Goal: Information Seeking & Learning: Understand process/instructions

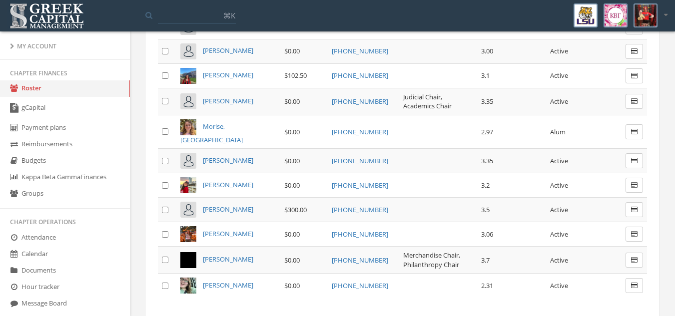
scroll to position [659, 0]
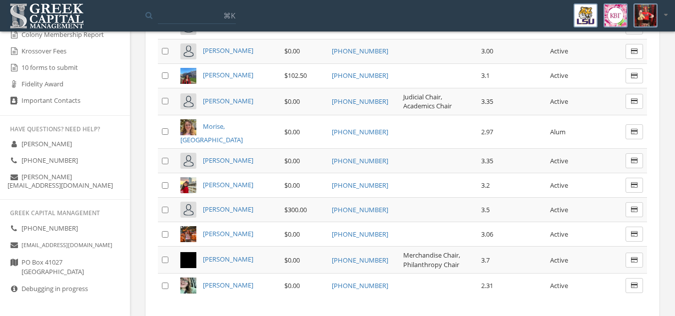
click at [57, 293] on link "Debugging in progress" at bounding box center [65, 289] width 130 height 16
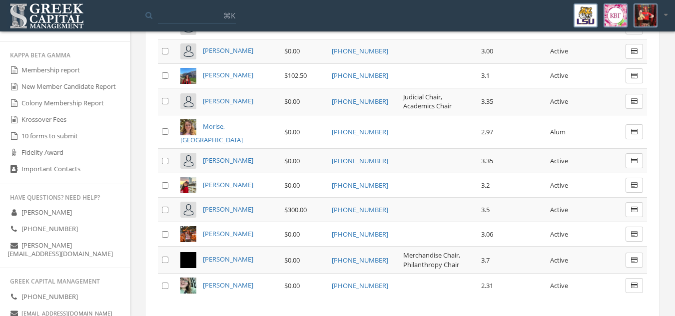
scroll to position [572, 0]
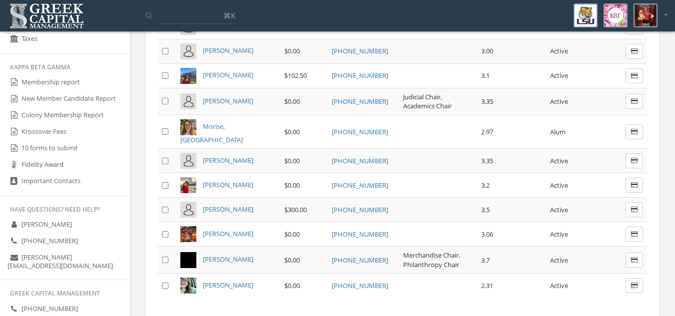
click at [70, 157] on link "10 forms to submit" at bounding box center [65, 148] width 130 height 16
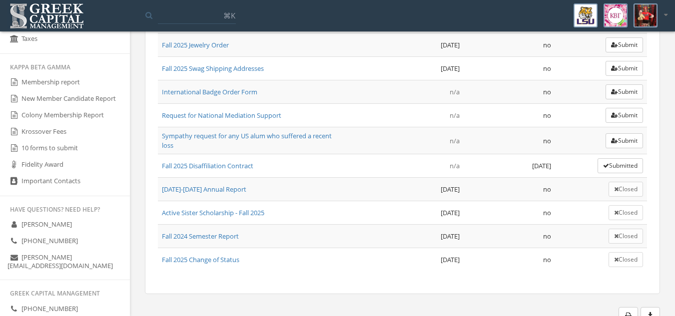
scroll to position [175, 0]
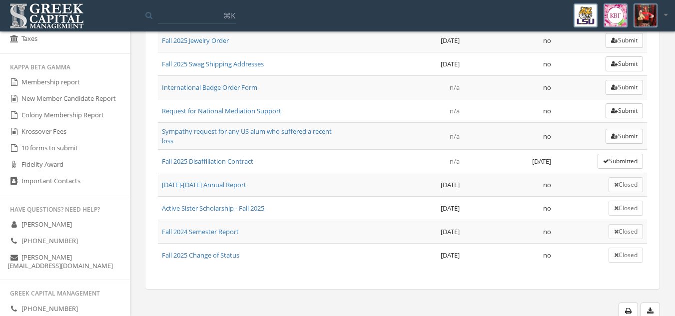
click at [223, 188] on link "[DATE]-[DATE] Annual Report" at bounding box center [204, 184] width 84 height 9
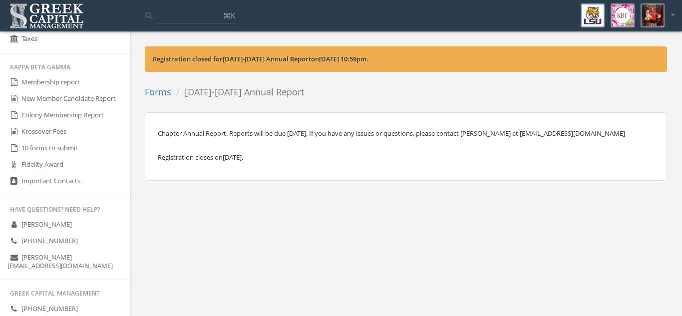
click at [83, 99] on link "New Member Candidate Report" at bounding box center [65, 99] width 130 height 16
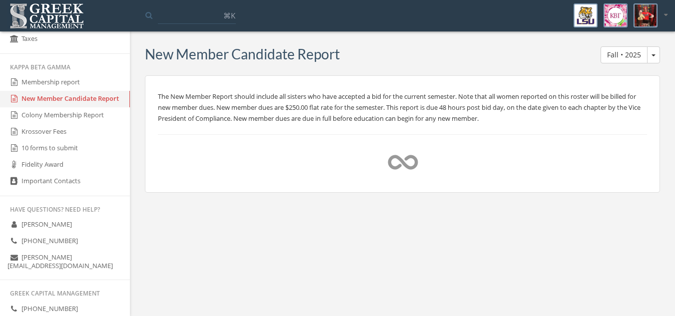
select select "*********"
select select "**********"
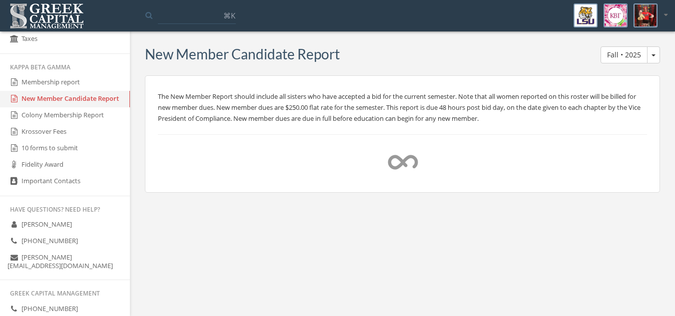
select select "*********"
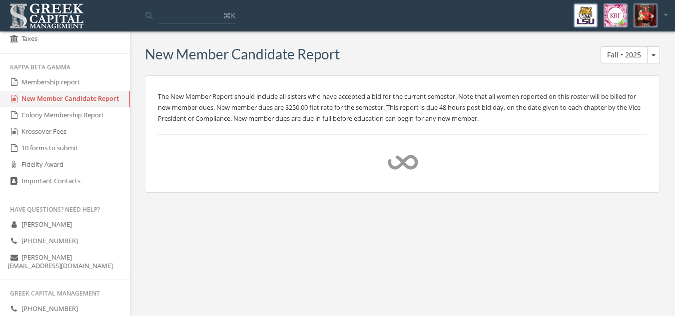
select select "*********"
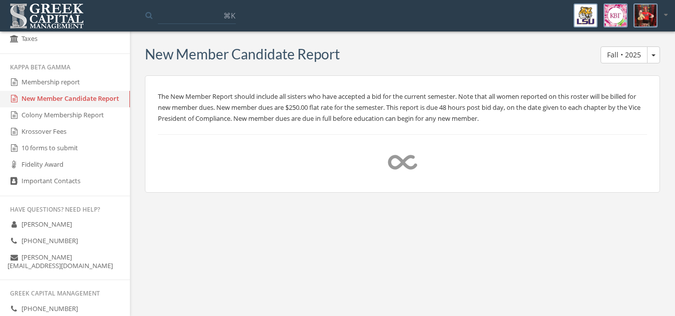
select select "*********"
select select "**********"
select select "*********"
select select "**********"
select select "*********"
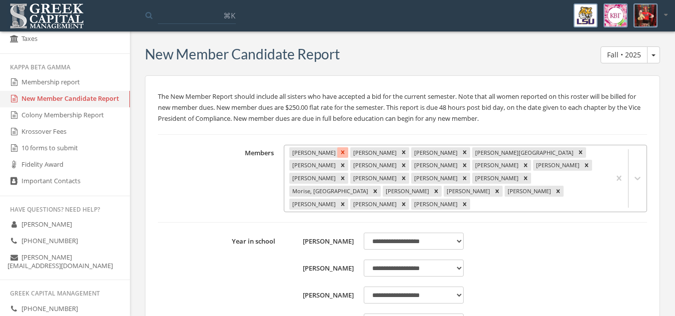
click at [341, 154] on icon "Remove Bergeron, Emily" at bounding box center [342, 152] width 3 height 3
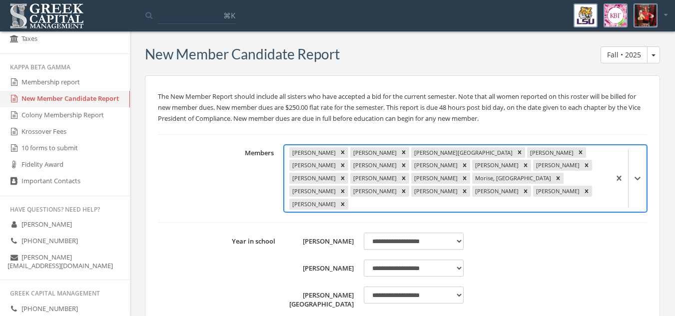
click at [339, 154] on div "Remove Berzas, Joann" at bounding box center [342, 152] width 11 height 11
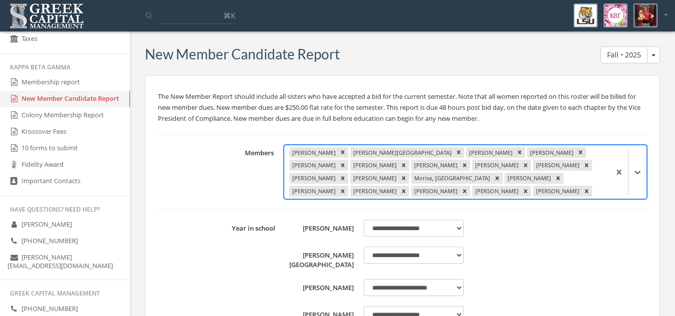
click at [341, 154] on icon "Remove Cates, Cameron" at bounding box center [342, 152] width 3 height 3
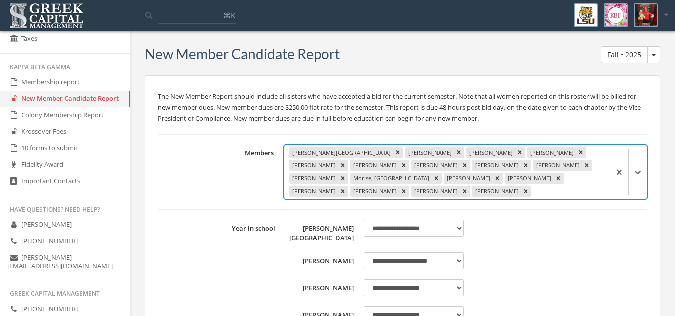
click at [405, 154] on div "[PERSON_NAME]" at bounding box center [429, 152] width 48 height 11
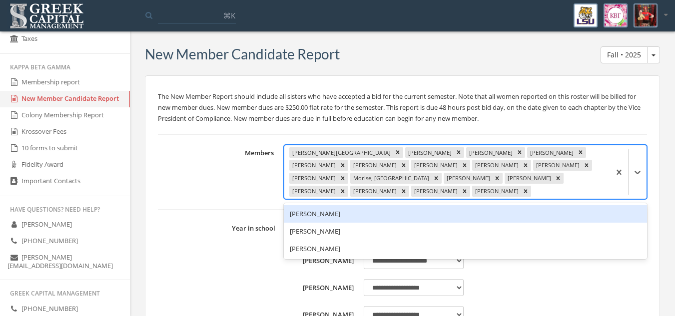
click at [405, 154] on div "[PERSON_NAME]" at bounding box center [429, 152] width 48 height 11
drag, startPoint x: 339, startPoint y: 154, endPoint x: 331, endPoint y: 150, distance: 9.4
click at [331, 150] on div "[PERSON_NAME] [PERSON_NAME], [PERSON_NAME], [PERSON_NAME], [PERSON_NAME], [PERS…" at bounding box center [447, 172] width 326 height 54
click at [394, 150] on icon "Remove Cronan, Vic" at bounding box center [397, 152] width 7 height 7
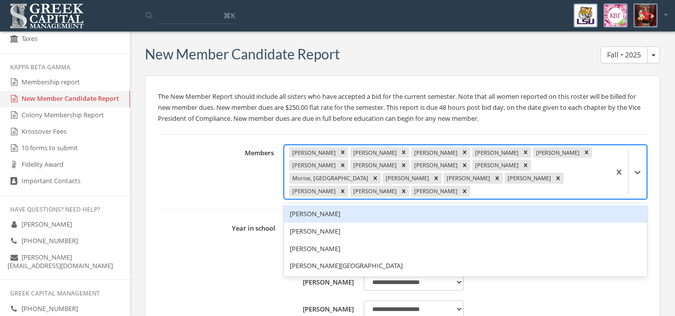
click at [337, 150] on div "Remove Douat, Jayden" at bounding box center [342, 152] width 11 height 11
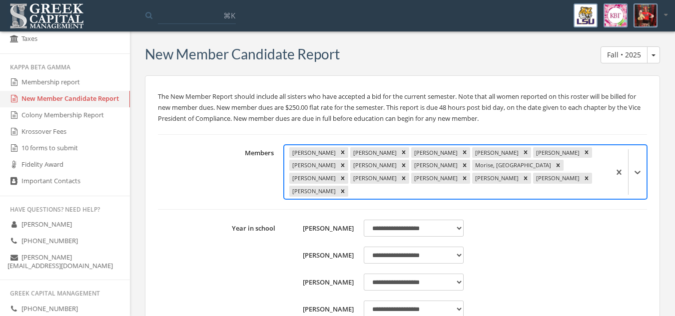
click at [331, 150] on div "[PERSON_NAME], [PERSON_NAME], [PERSON_NAME], [PERSON_NAME], [PERSON_NAME], [PER…" at bounding box center [447, 172] width 326 height 54
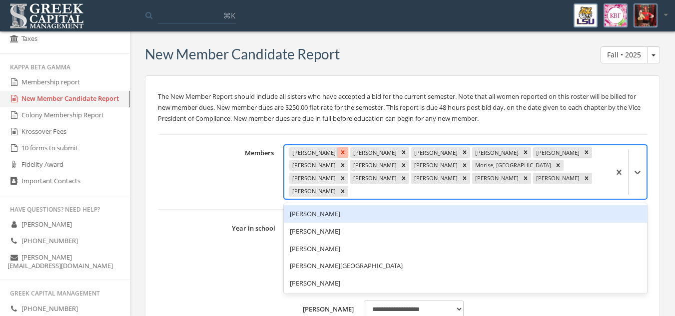
click at [327, 151] on div "[PERSON_NAME], [PERSON_NAME], [PERSON_NAME], [PERSON_NAME], [PERSON_NAME], [PER…" at bounding box center [447, 172] width 326 height 54
click at [339, 151] on icon "Remove Elmore, TJ" at bounding box center [342, 152] width 7 height 7
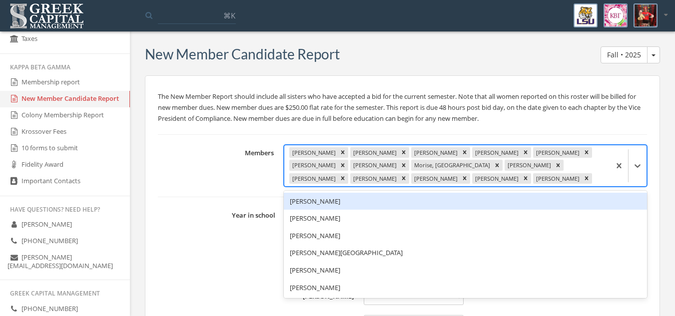
click at [339, 151] on icon "Remove Flores, Kylie" at bounding box center [342, 152] width 7 height 7
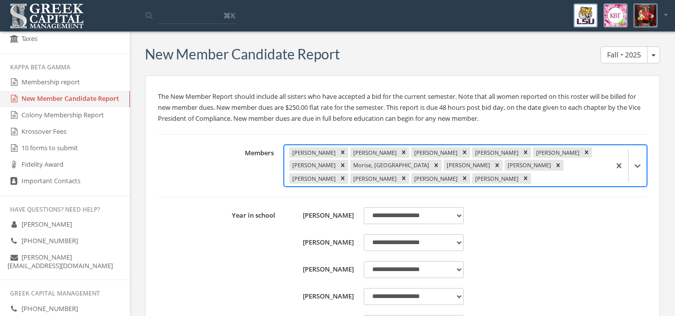
click at [327, 151] on div "[PERSON_NAME]" at bounding box center [313, 152] width 48 height 11
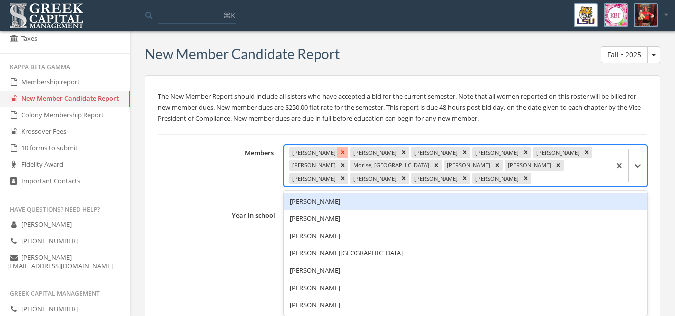
drag, startPoint x: 327, startPoint y: 151, endPoint x: 347, endPoint y: 154, distance: 20.3
click at [347, 154] on div "[PERSON_NAME]" at bounding box center [318, 152] width 59 height 11
click at [346, 154] on icon "Remove Hamilton, Angelina" at bounding box center [342, 152] width 7 height 7
click at [346, 154] on icon "Remove Hamilton, Maggie" at bounding box center [342, 152] width 7 height 7
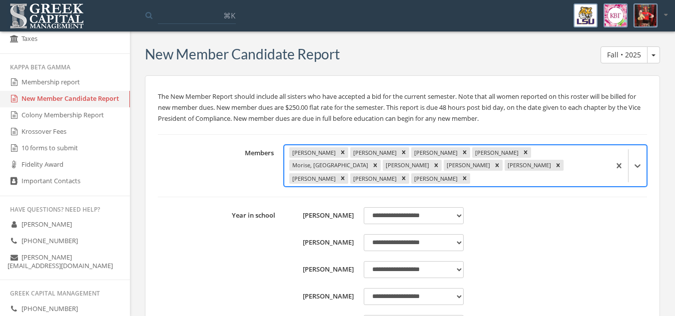
click at [350, 154] on div "[PERSON_NAME]" at bounding box center [374, 152] width 48 height 11
click at [337, 152] on div "Remove Jensen, Lydia" at bounding box center [342, 152] width 11 height 11
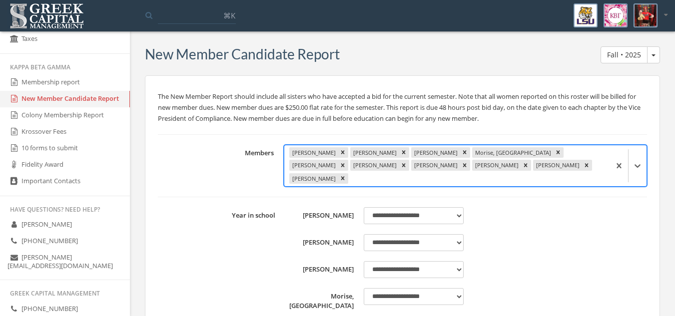
click at [337, 152] on div "Remove Jones, Jacqueline" at bounding box center [342, 152] width 11 height 11
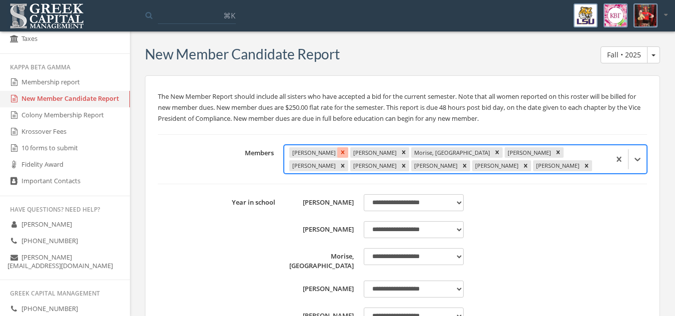
click at [339, 152] on icon "Remove Jones, Paige" at bounding box center [342, 152] width 7 height 7
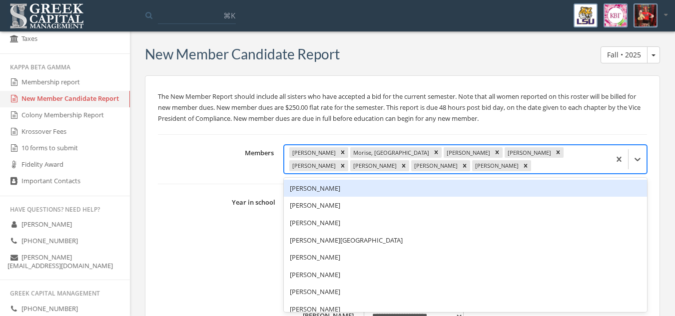
scroll to position [15, 0]
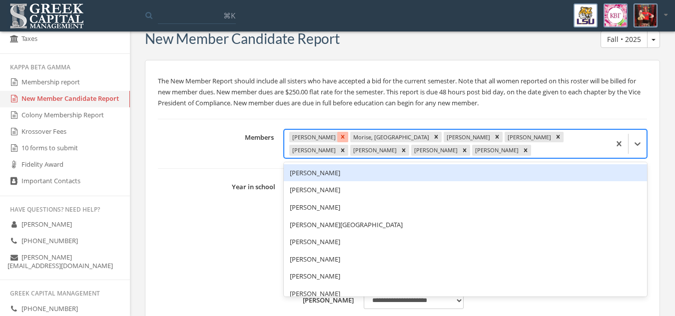
drag, startPoint x: 333, startPoint y: 152, endPoint x: 344, endPoint y: 134, distance: 20.4
click at [344, 134] on div "[PERSON_NAME]" at bounding box center [318, 137] width 59 height 11
click at [344, 134] on icon "Remove Marceaux, Mazie" at bounding box center [342, 136] width 7 height 7
click at [372, 134] on icon "Remove Morise, Madison" at bounding box center [375, 136] width 7 height 7
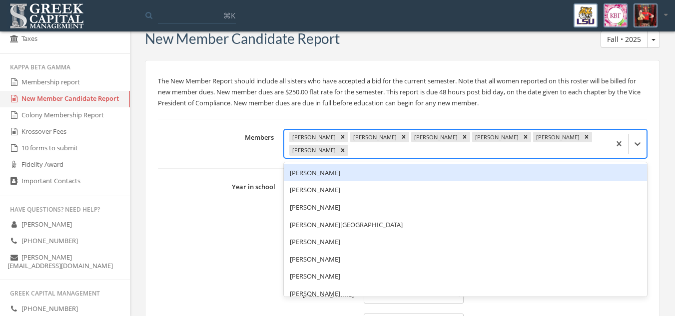
click at [344, 134] on icon "Remove Mosnier, Emiline" at bounding box center [342, 136] width 7 height 7
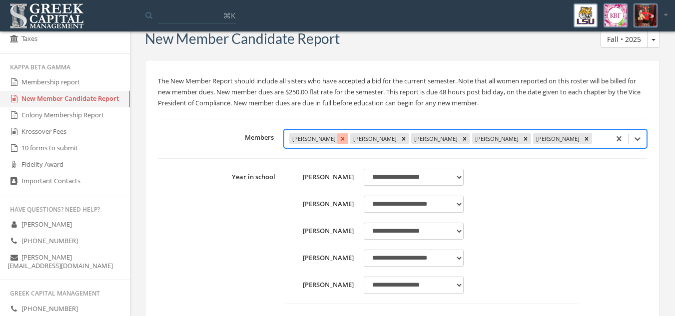
drag, startPoint x: 344, startPoint y: 134, endPoint x: 334, endPoint y: 140, distance: 11.4
click at [334, 140] on div "[PERSON_NAME], [PERSON_NAME], [PERSON_NAME], [PERSON_NAME], [PERSON_NAME], [PER…" at bounding box center [447, 138] width 326 height 15
click at [341, 140] on icon "Remove Proctor, Cailin" at bounding box center [342, 138] width 3 height 3
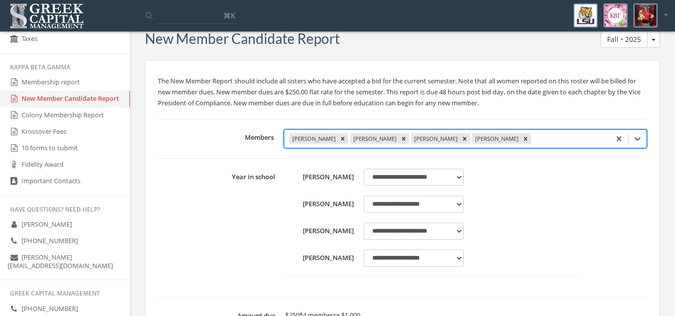
click at [339, 140] on icon "Remove Rine, Kaitlyn" at bounding box center [342, 138] width 7 height 7
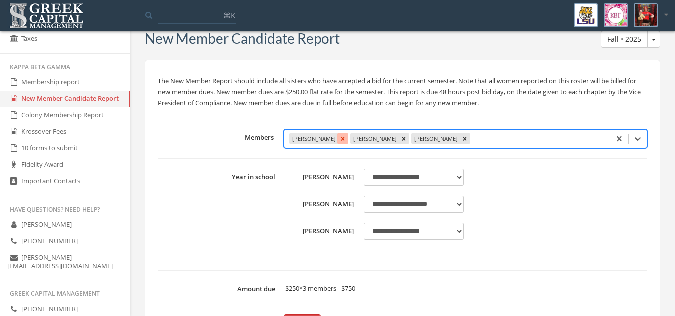
click at [341, 139] on icon "Remove Skwarek, Jessica" at bounding box center [342, 138] width 3 height 3
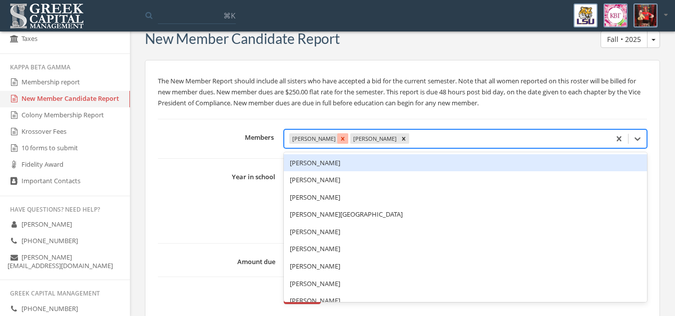
click at [336, 139] on div "[PERSON_NAME], [PERSON_NAME], [PERSON_NAME]" at bounding box center [447, 138] width 326 height 15
click at [341, 139] on icon "Remove Verdin, Jessica" at bounding box center [342, 138] width 3 height 3
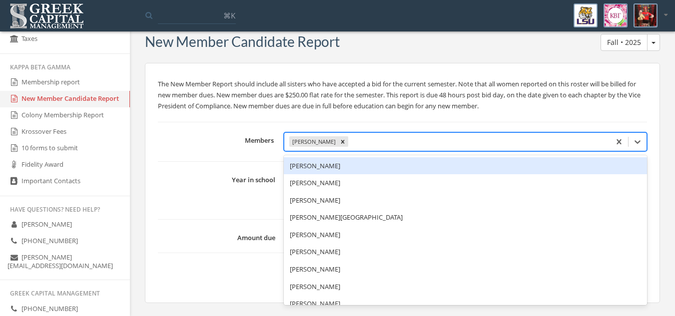
scroll to position [12, 0]
click at [337, 140] on div "Remove Willis, Jenna" at bounding box center [342, 141] width 11 height 11
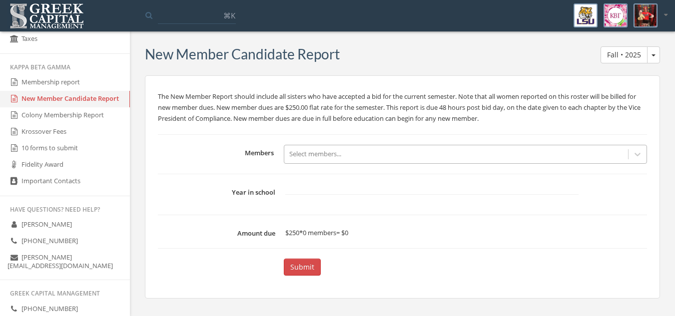
scroll to position [0, 0]
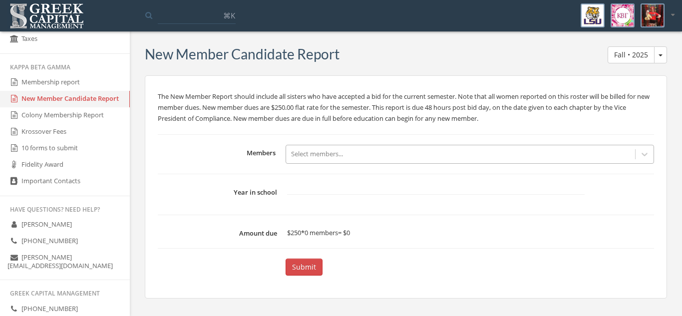
click at [341, 116] on p "The New Member Report should include all sisters who have accepted a bid for th…" at bounding box center [406, 107] width 496 height 33
click at [63, 124] on link "Colony Membership Report" at bounding box center [65, 115] width 130 height 16
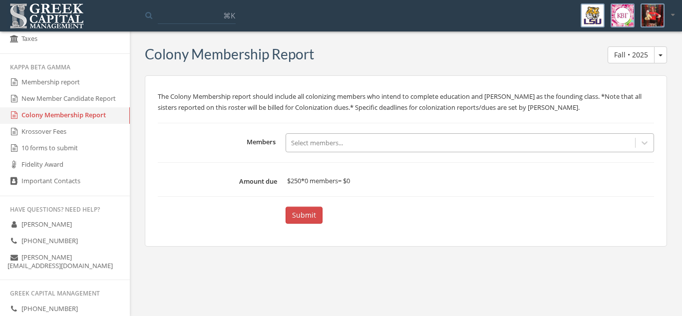
click at [59, 140] on link "Krossover Fees" at bounding box center [65, 132] width 130 height 16
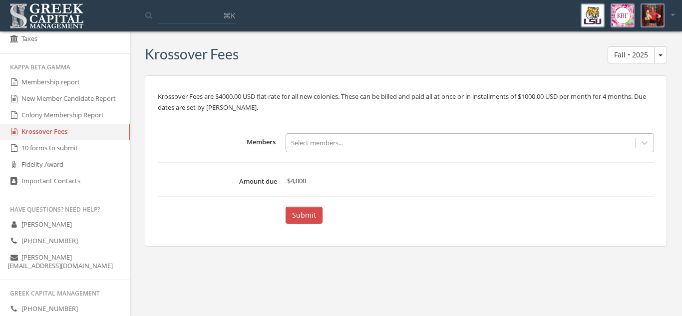
click at [56, 155] on link "10 forms to submit" at bounding box center [65, 148] width 130 height 16
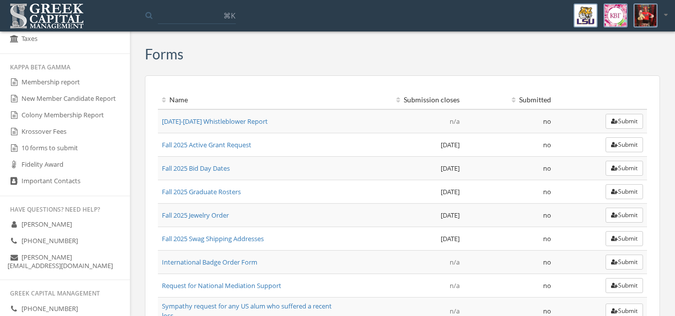
click at [87, 135] on link "Krossover Fees" at bounding box center [65, 132] width 130 height 16
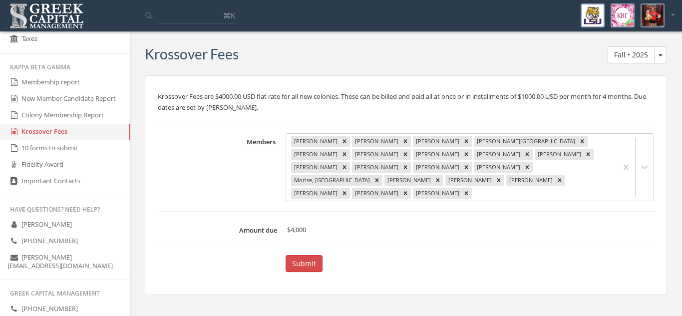
click at [66, 87] on link "Membership report" at bounding box center [65, 82] width 130 height 16
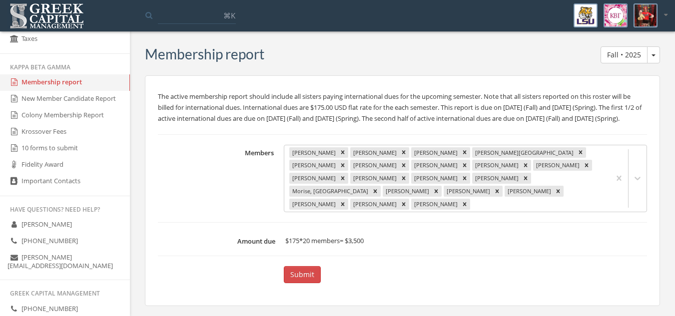
click at [270, 106] on p "The active membership report should include all sisters paying international du…" at bounding box center [402, 107] width 489 height 33
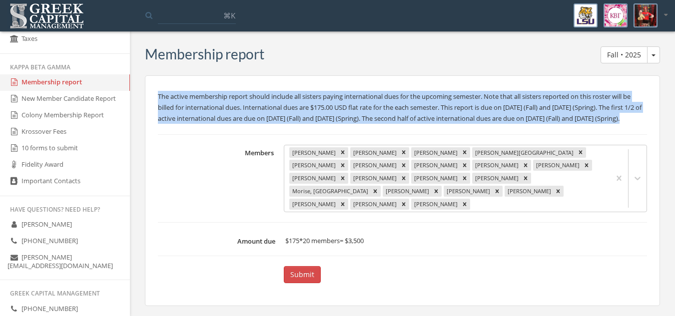
click at [270, 106] on p "The active membership report should include all sisters paying international du…" at bounding box center [402, 107] width 489 height 33
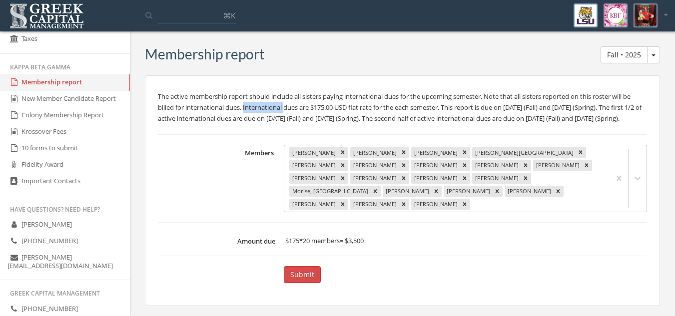
click at [270, 106] on p "The active membership report should include all sisters paying international du…" at bounding box center [402, 107] width 489 height 33
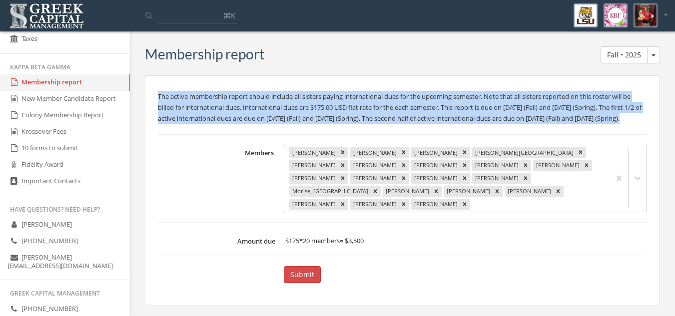
click at [270, 106] on p "The active membership report should include all sisters paying international du…" at bounding box center [402, 107] width 489 height 33
click at [369, 124] on p "The active membership report should include all sisters paying international du…" at bounding box center [402, 107] width 489 height 33
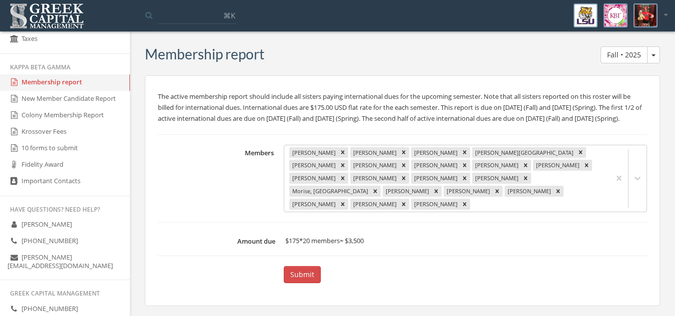
scroll to position [1, 0]
click at [331, 94] on p "The active membership report should include all sisters paying international du…" at bounding box center [402, 105] width 489 height 33
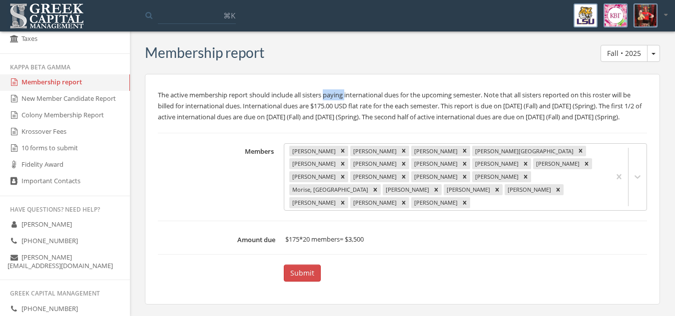
click at [331, 94] on p "The active membership report should include all sisters paying international du…" at bounding box center [402, 105] width 489 height 33
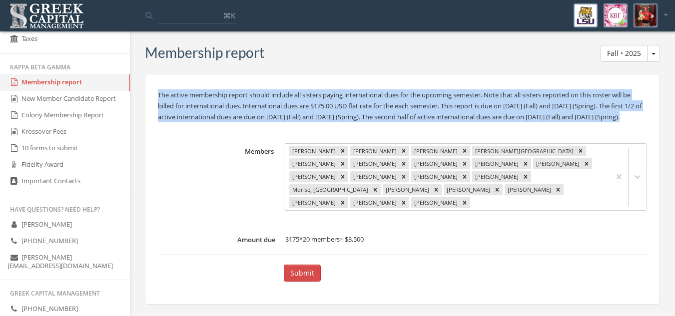
click at [331, 94] on p "The active membership report should include all sisters paying international du…" at bounding box center [402, 105] width 489 height 33
click at [309, 104] on p "The active membership report should include all sisters paying international du…" at bounding box center [402, 105] width 489 height 33
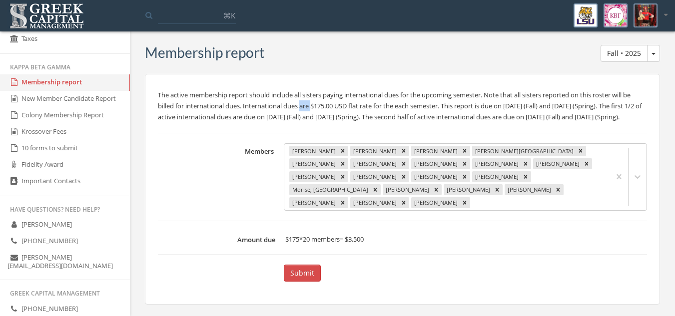
click at [309, 104] on p "The active membership report should include all sisters paying international du…" at bounding box center [402, 105] width 489 height 33
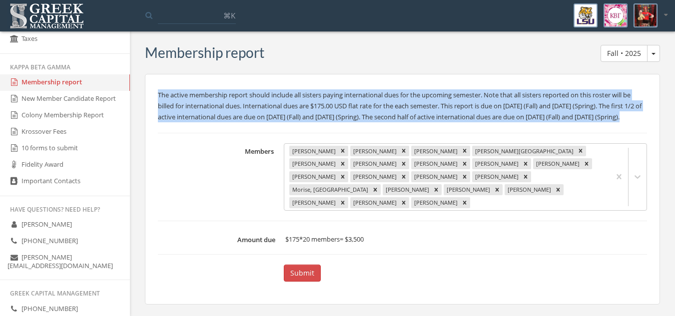
click at [309, 104] on p "The active membership report should include all sisters paying international du…" at bounding box center [402, 105] width 489 height 33
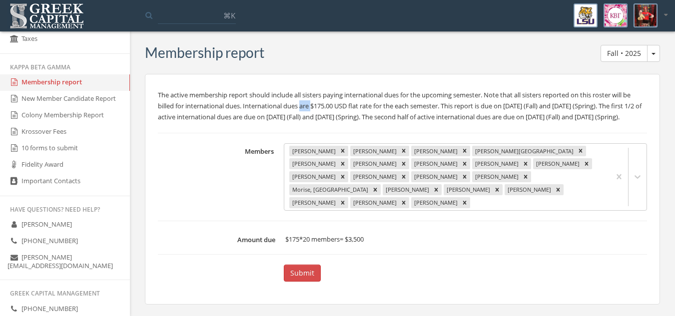
click at [309, 104] on p "The active membership report should include all sisters paying international du…" at bounding box center [402, 105] width 489 height 33
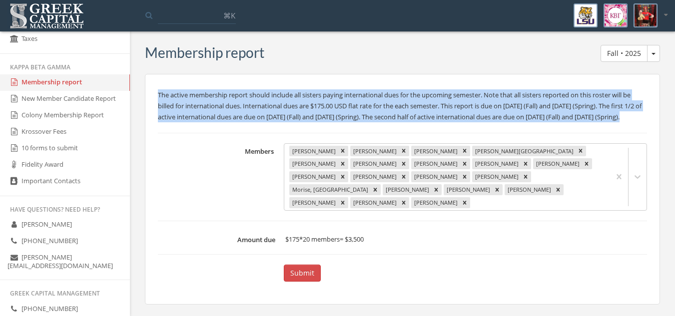
click at [309, 104] on p "The active membership report should include all sisters paying international du…" at bounding box center [402, 105] width 489 height 33
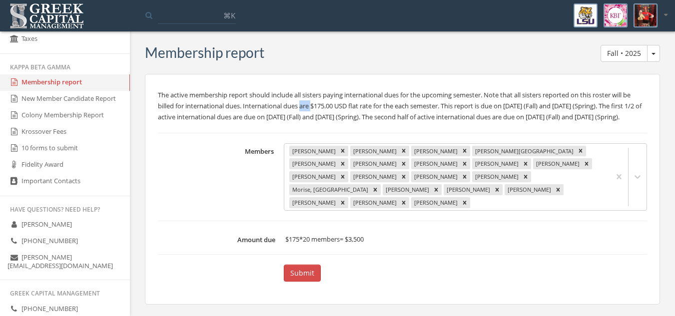
click at [309, 104] on p "The active membership report should include all sisters paying international du…" at bounding box center [402, 105] width 489 height 33
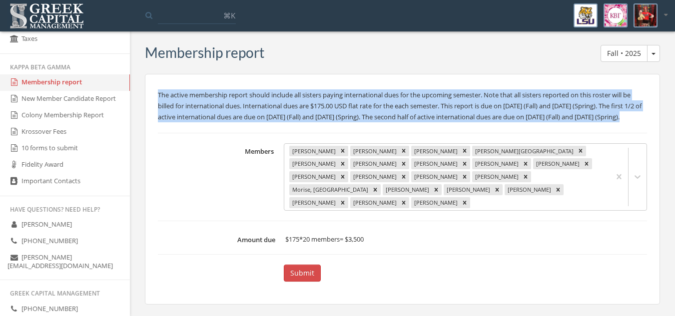
click at [309, 104] on p "The active membership report should include all sisters paying international du…" at bounding box center [402, 105] width 489 height 33
click at [303, 107] on p "The active membership report should include all sisters paying international du…" at bounding box center [402, 105] width 489 height 33
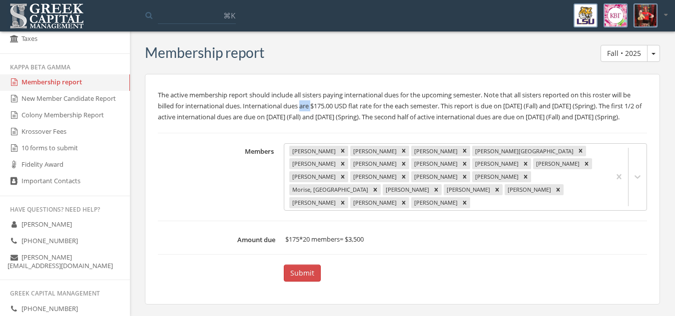
click at [303, 107] on p "The active membership report should include all sisters paying international du…" at bounding box center [402, 105] width 489 height 33
